Goal: Check status: Check status

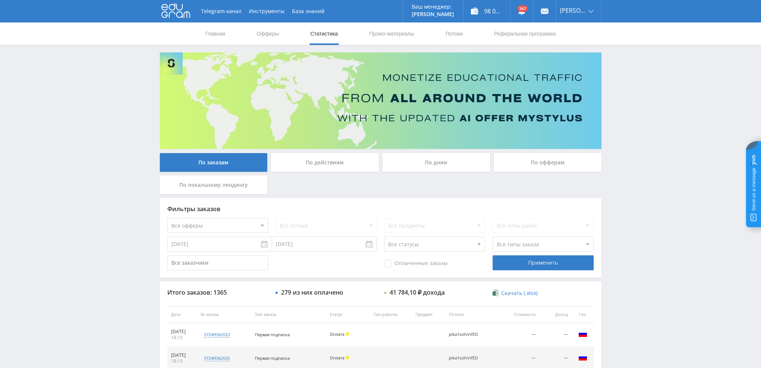
scroll to position [259, 0]
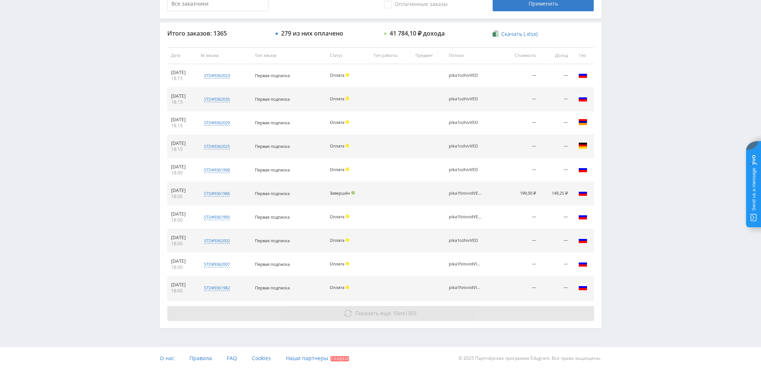
click at [397, 310] on span "Показать ещё 10 из 1355" at bounding box center [385, 313] width 61 height 7
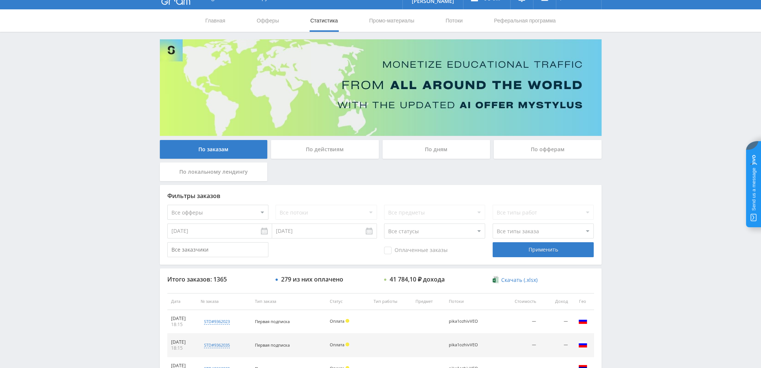
scroll to position [0, 0]
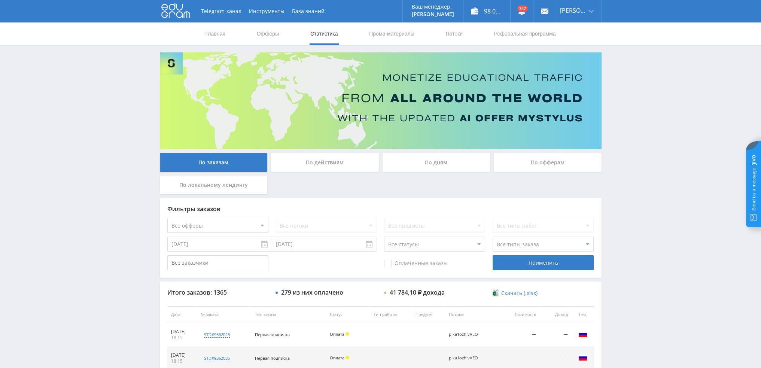
click at [440, 160] on div "По дням" at bounding box center [437, 162] width 108 height 19
click at [0, 0] on input "По дням" at bounding box center [0, 0] width 0 height 0
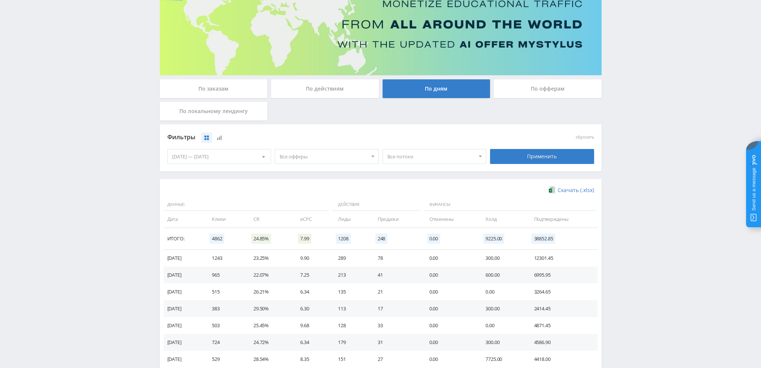
scroll to position [75, 0]
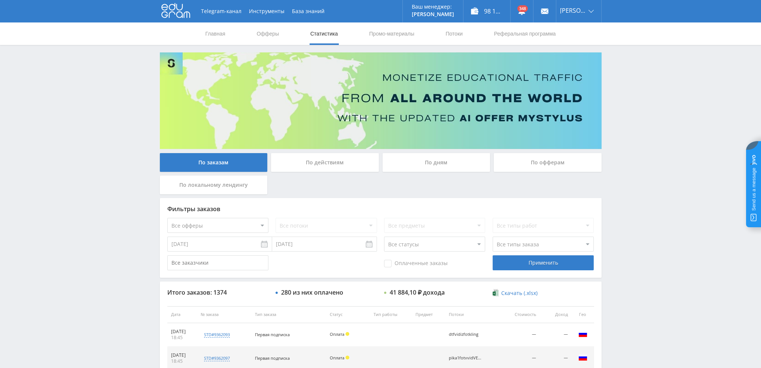
click at [429, 161] on div "По дням" at bounding box center [437, 162] width 108 height 19
click at [0, 0] on input "По дням" at bounding box center [0, 0] width 0 height 0
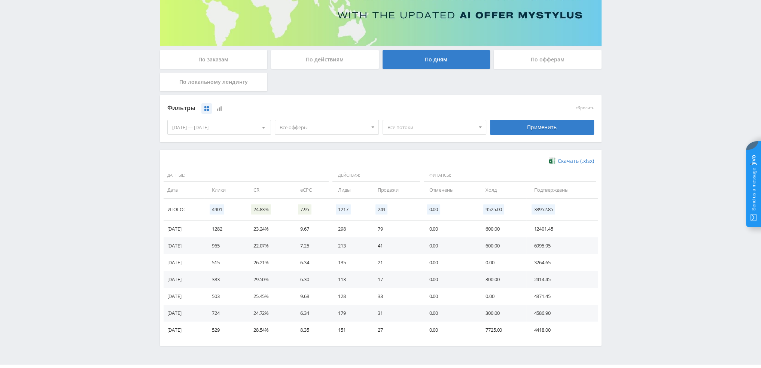
scroll to position [121, 0]
